Goal: Information Seeking & Learning: Learn about a topic

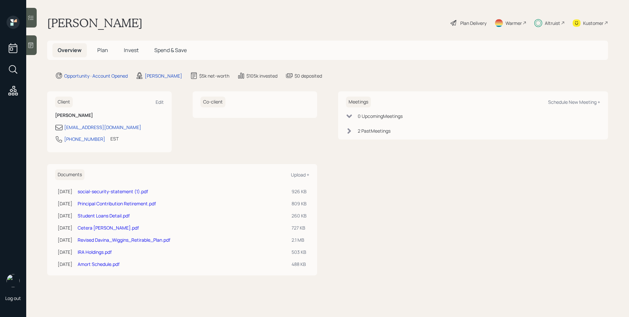
click at [137, 50] on span "Invest" at bounding box center [131, 50] width 15 height 7
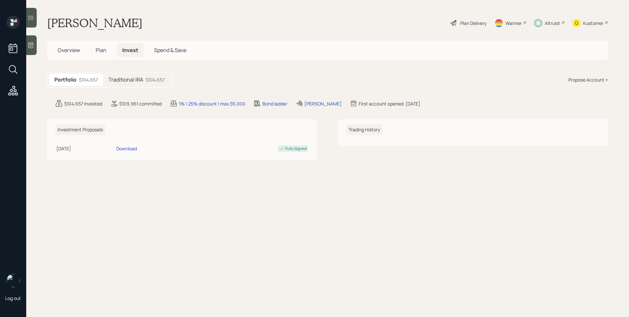
click at [147, 83] on div "$104,657" at bounding box center [155, 79] width 19 height 7
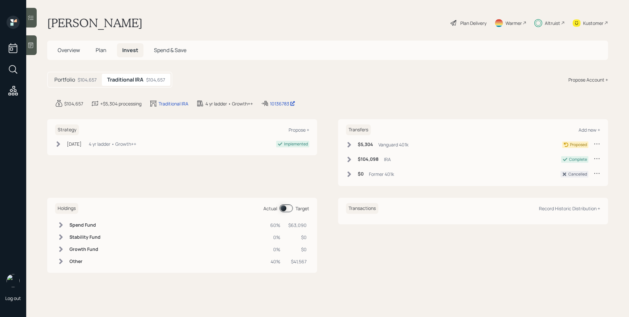
click at [289, 209] on span at bounding box center [285, 208] width 13 height 8
click at [248, 30] on main "Davina Wiggins Plan Delivery Warmer Altruist Kustomer Overview Plan Invest Spen…" at bounding box center [327, 158] width 603 height 317
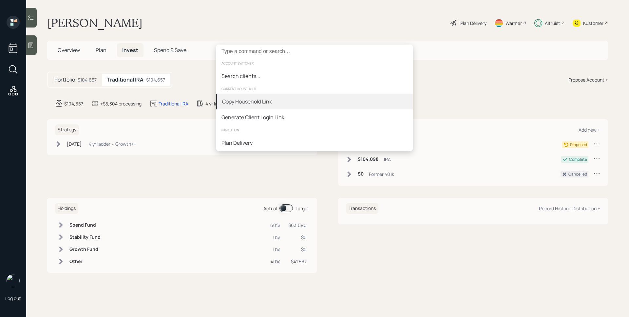
click at [264, 100] on div "Copy Household Link" at bounding box center [247, 102] width 50 height 8
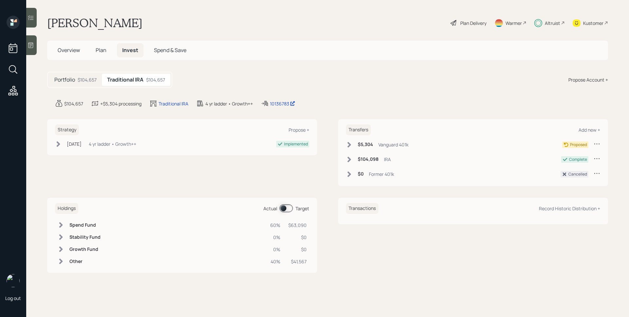
click at [464, 21] on div "Plan Delivery" at bounding box center [473, 23] width 26 height 7
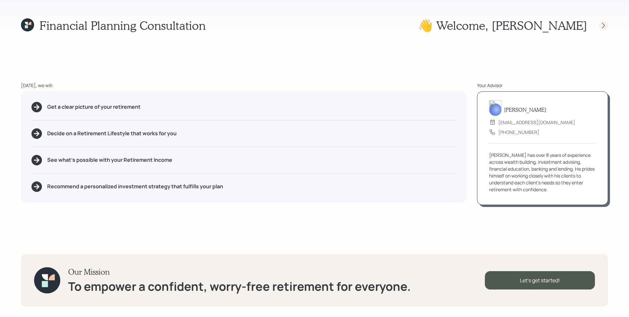
click at [603, 26] on icon at bounding box center [603, 25] width 7 height 7
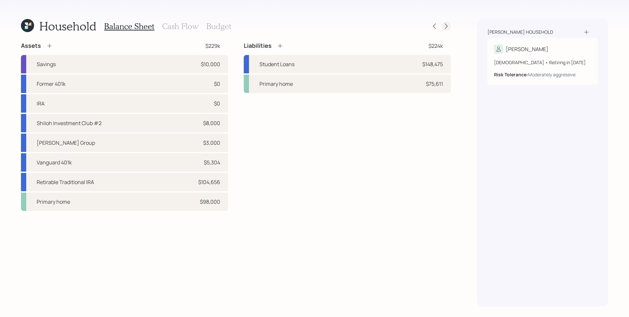
click at [446, 26] on icon at bounding box center [446, 27] width 3 height 6
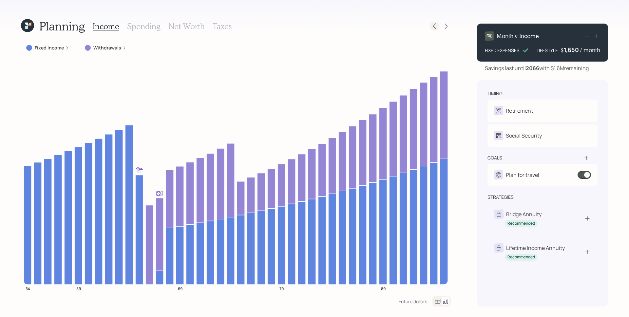
click at [432, 28] on icon at bounding box center [434, 26] width 7 height 7
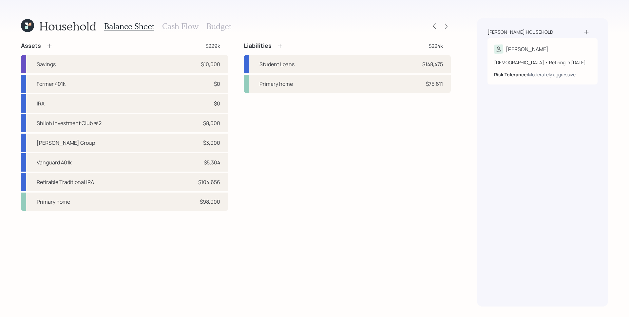
click at [432, 28] on icon at bounding box center [434, 26] width 7 height 7
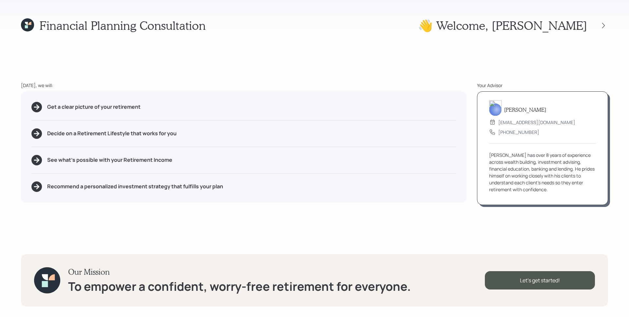
click at [31, 26] on icon at bounding box center [27, 24] width 13 height 13
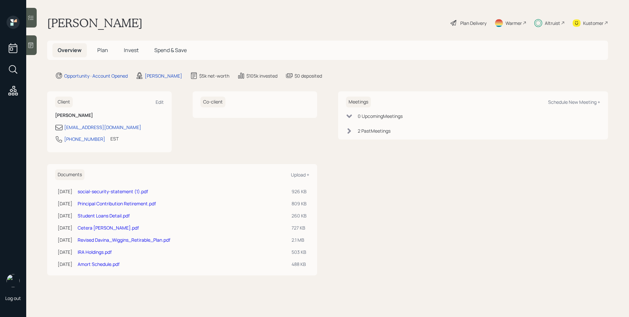
click at [547, 21] on div "Altruist" at bounding box center [552, 23] width 15 height 7
click at [34, 19] on div at bounding box center [31, 18] width 10 height 20
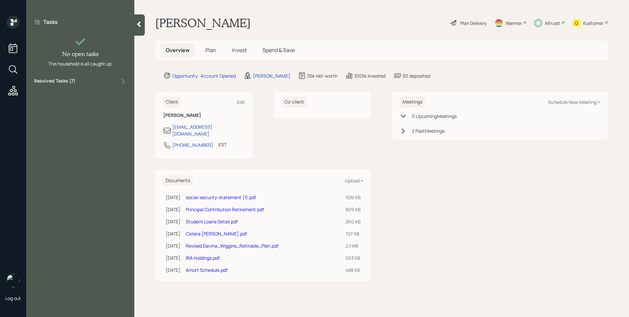
click at [75, 90] on div "Tasks No open tasks This household is all caught up. Resolved Tasks ( 7 )" at bounding box center [80, 158] width 108 height 317
click at [74, 81] on label "Resolved Tasks ( 7 )" at bounding box center [54, 82] width 41 height 8
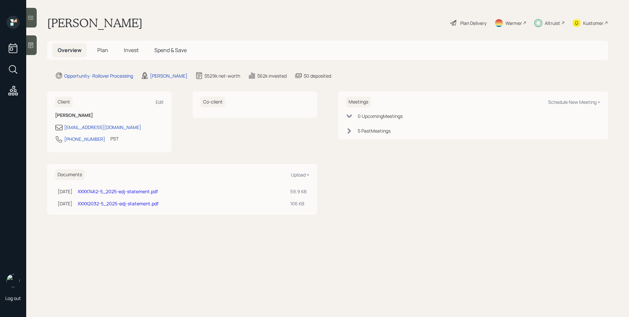
click at [549, 20] on div "Altruist" at bounding box center [552, 23] width 15 height 7
